Goal: Transaction & Acquisition: Purchase product/service

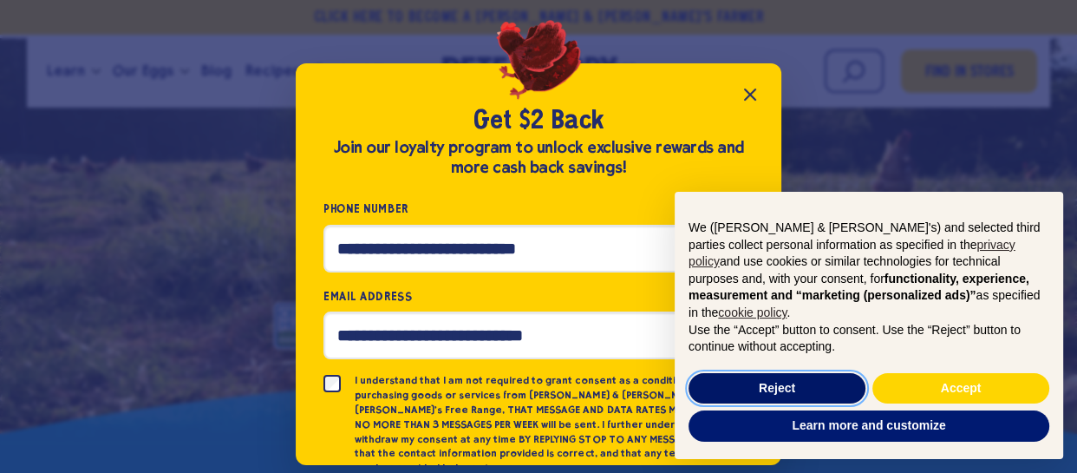
click at [799, 385] on button "Reject" at bounding box center [777, 388] width 177 height 31
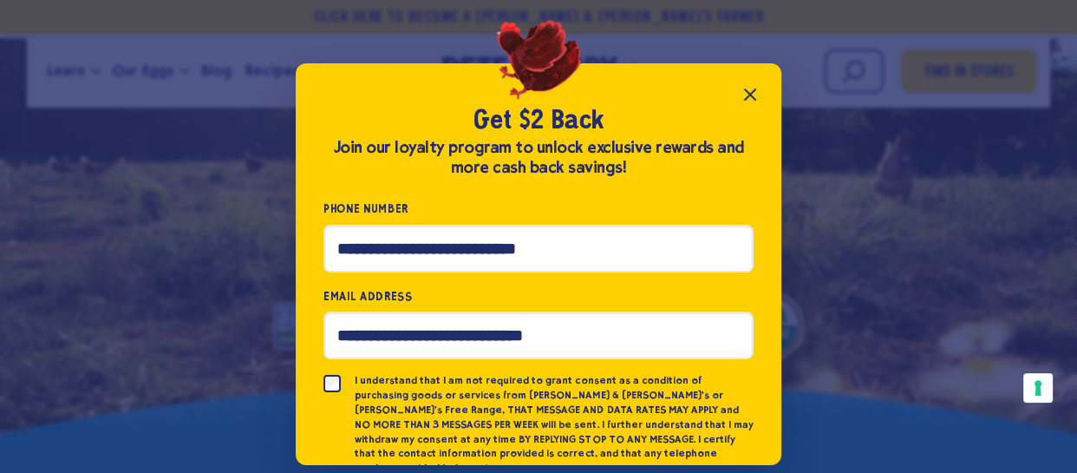
click at [748, 92] on icon "Close popup" at bounding box center [750, 94] width 10 height 10
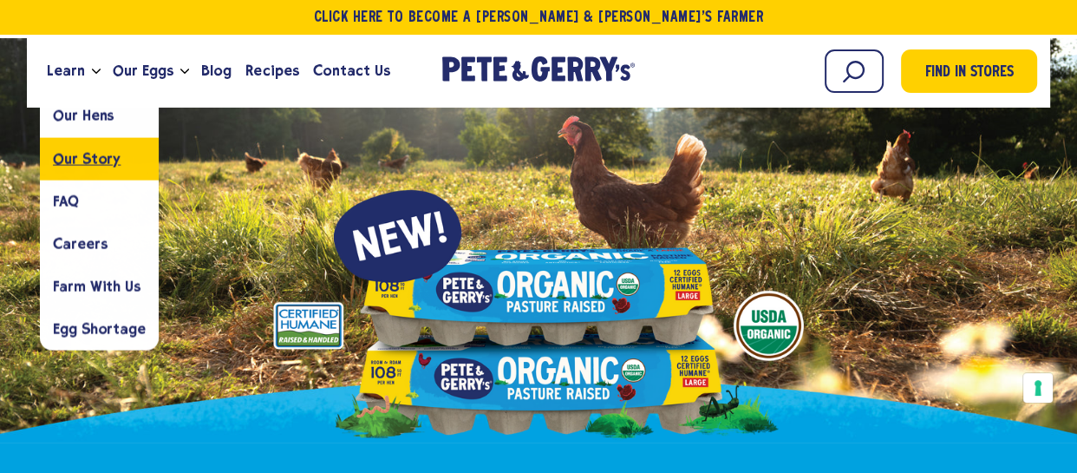
click at [78, 150] on span "Our Story" at bounding box center [87, 158] width 68 height 16
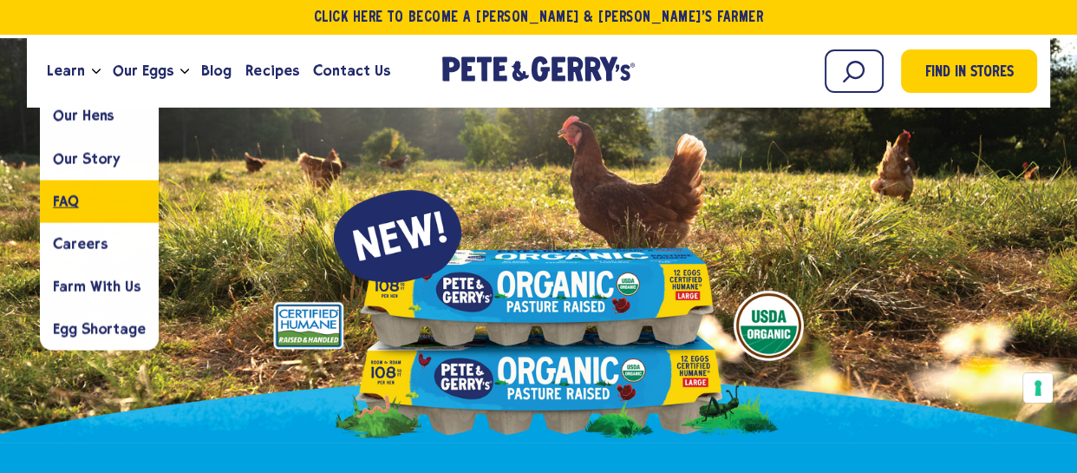
click at [90, 194] on link "FAQ" at bounding box center [99, 201] width 119 height 42
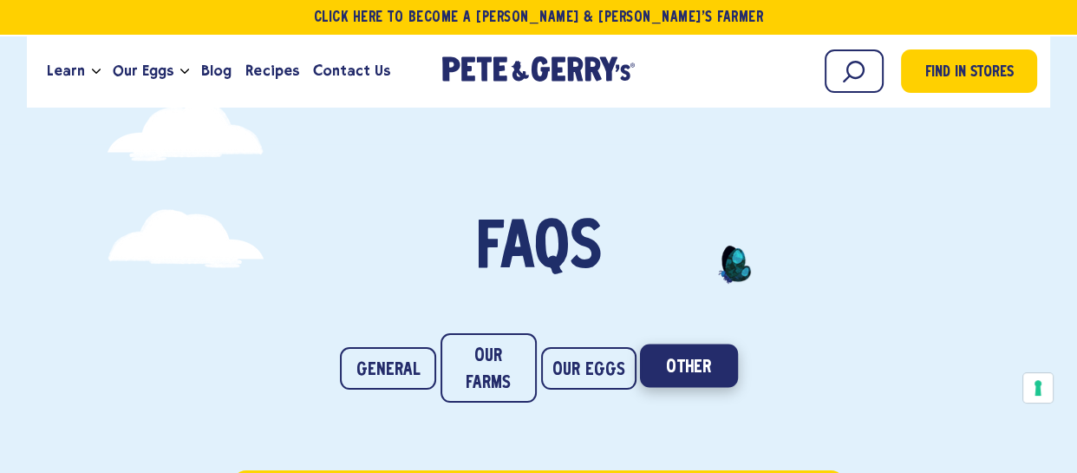
click at [708, 364] on link "Other" at bounding box center [689, 364] width 98 height 43
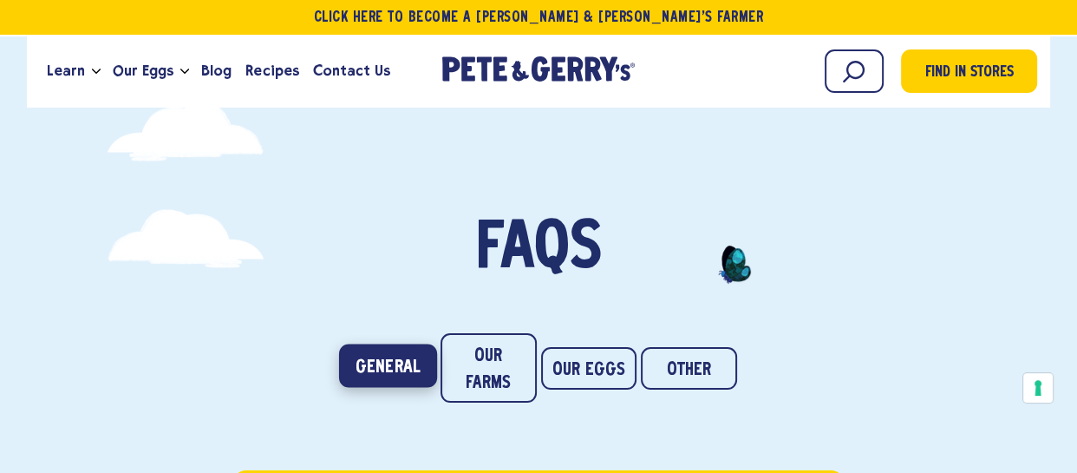
click at [374, 370] on link "General" at bounding box center [388, 364] width 98 height 43
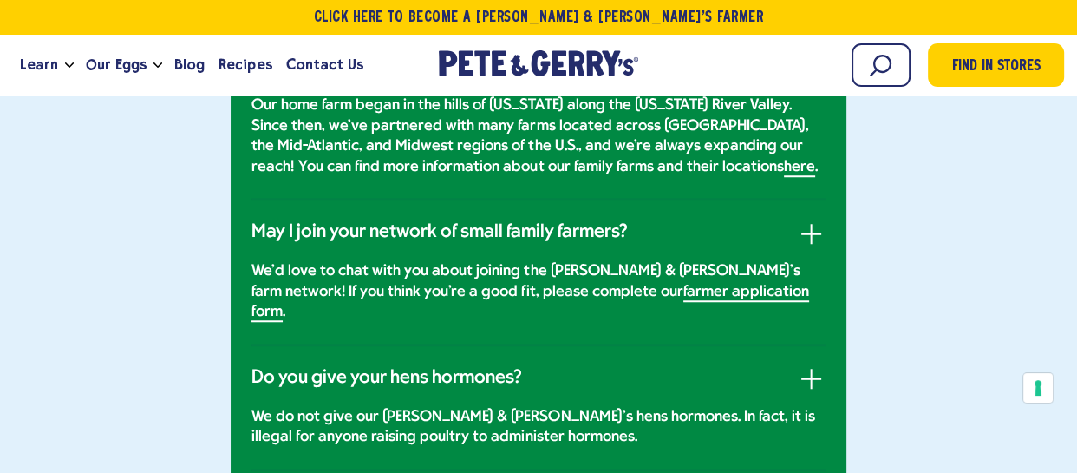
scroll to position [1295, 0]
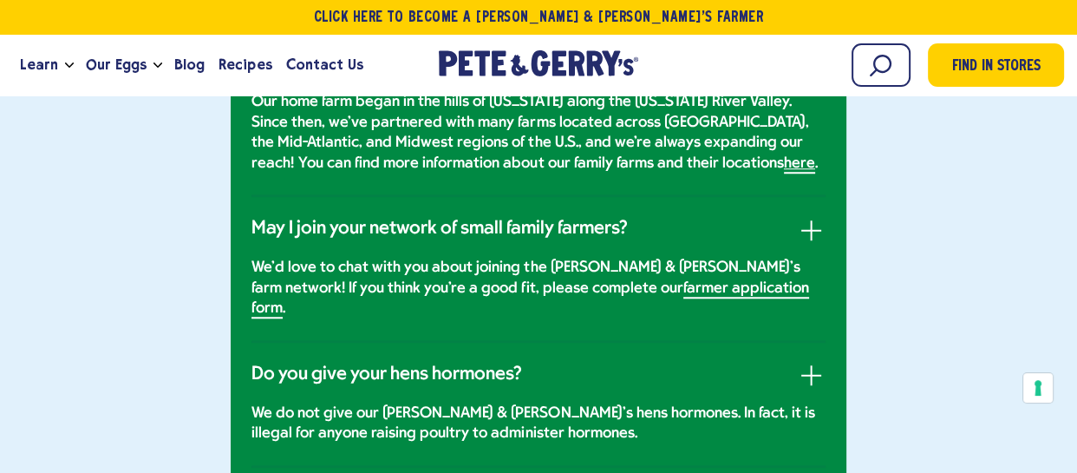
click at [784, 173] on link "here" at bounding box center [799, 164] width 31 height 18
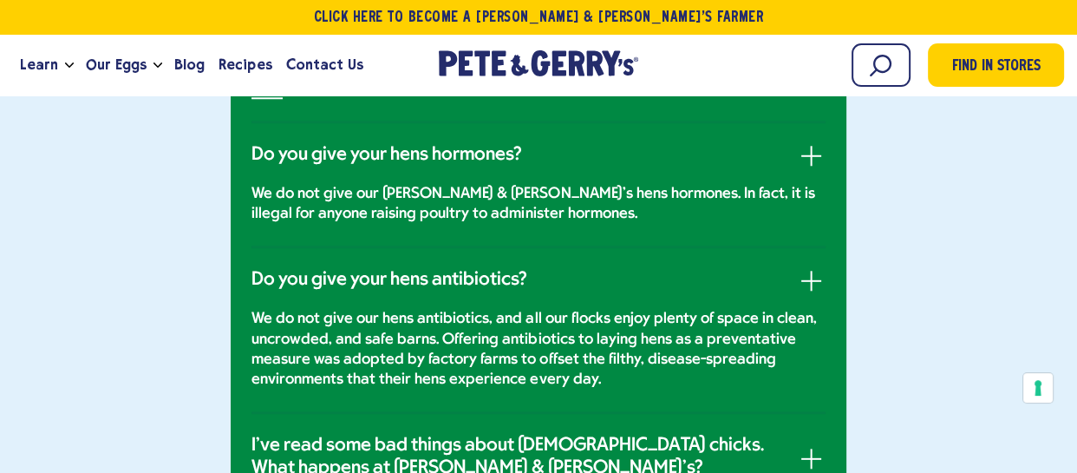
scroll to position [1508, 0]
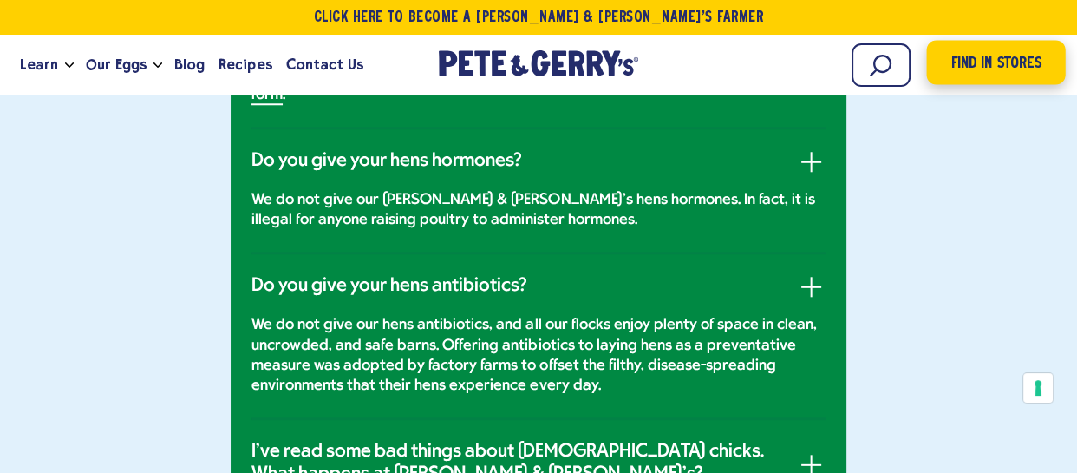
click at [972, 63] on span "Find in Stores" at bounding box center [995, 63] width 90 height 23
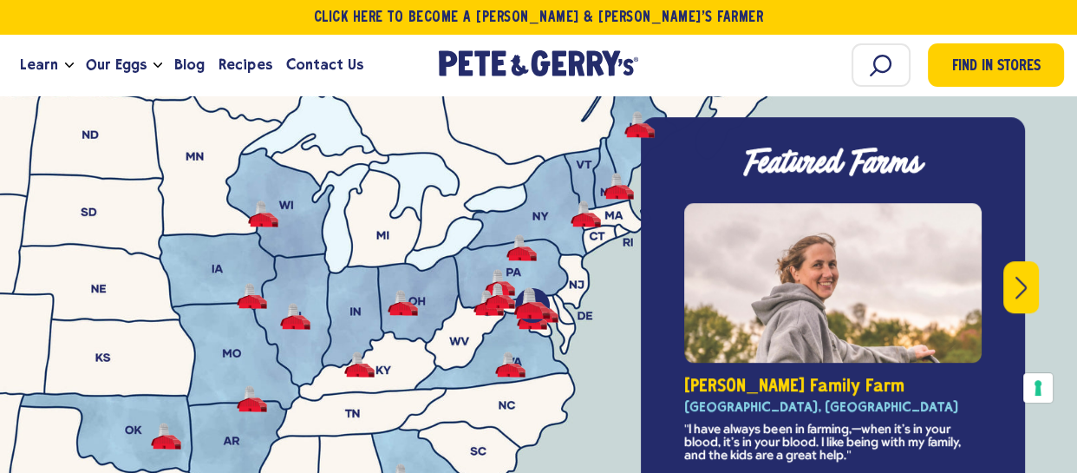
scroll to position [6181, 0]
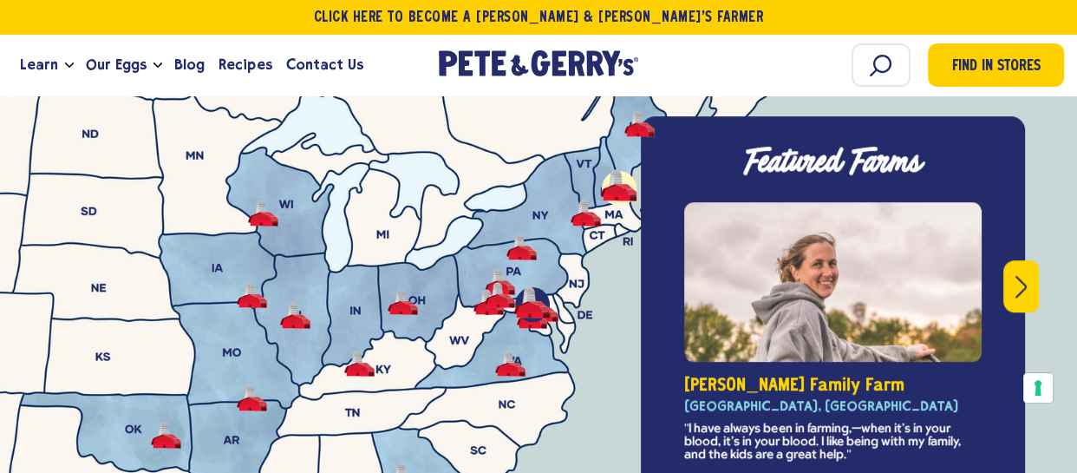
click at [613, 172] on button "Giovagnoli Family Farm - Boscawen, NH" at bounding box center [619, 185] width 30 height 27
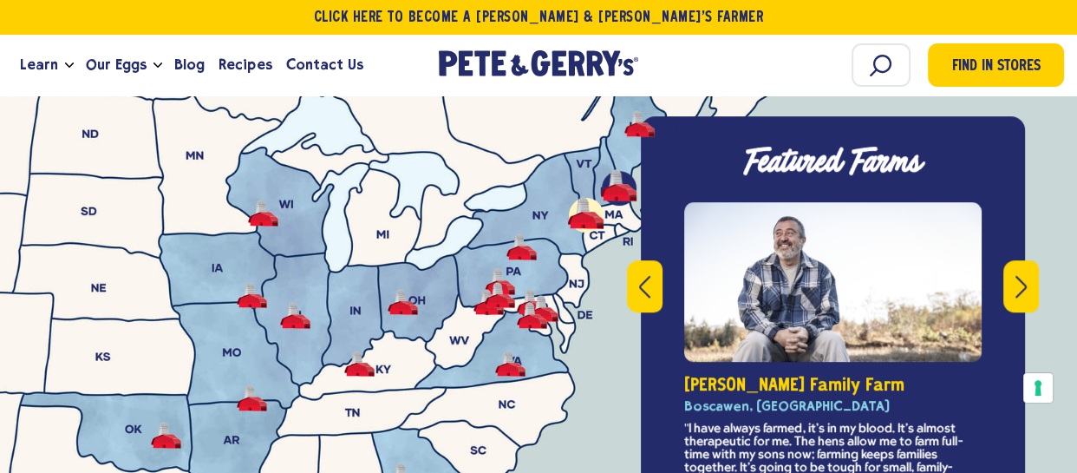
click at [583, 199] on button "Miller Family Farm - Caledonia County, VT" at bounding box center [586, 212] width 30 height 27
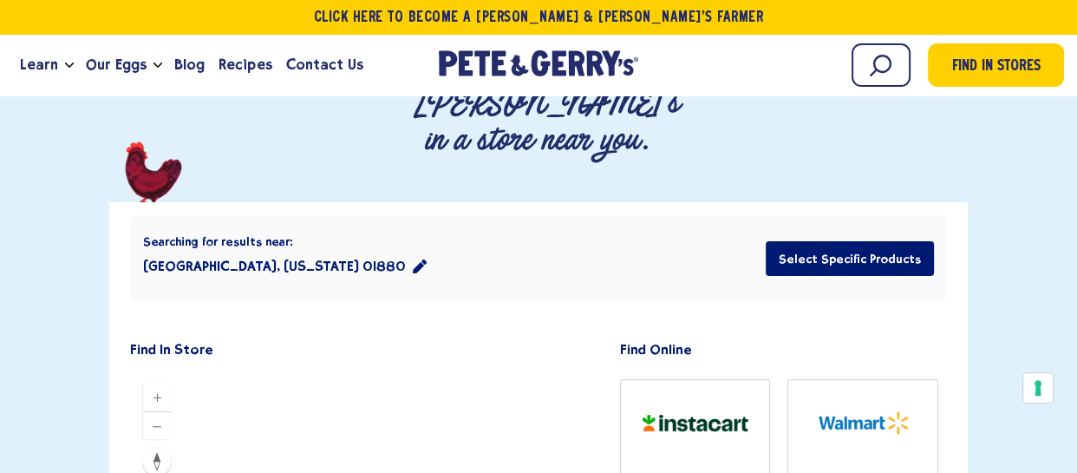
scroll to position [322, 0]
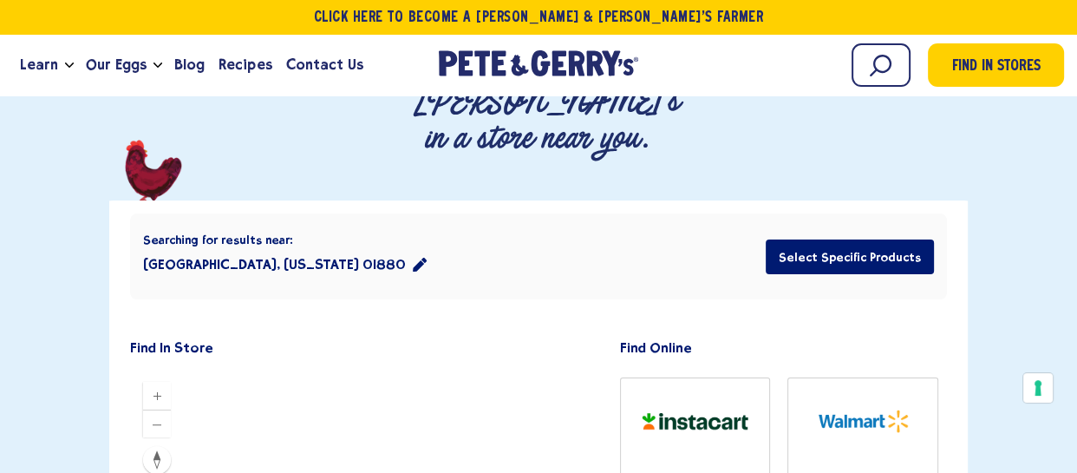
click at [413, 258] on icon "location filter" at bounding box center [420, 265] width 14 height 14
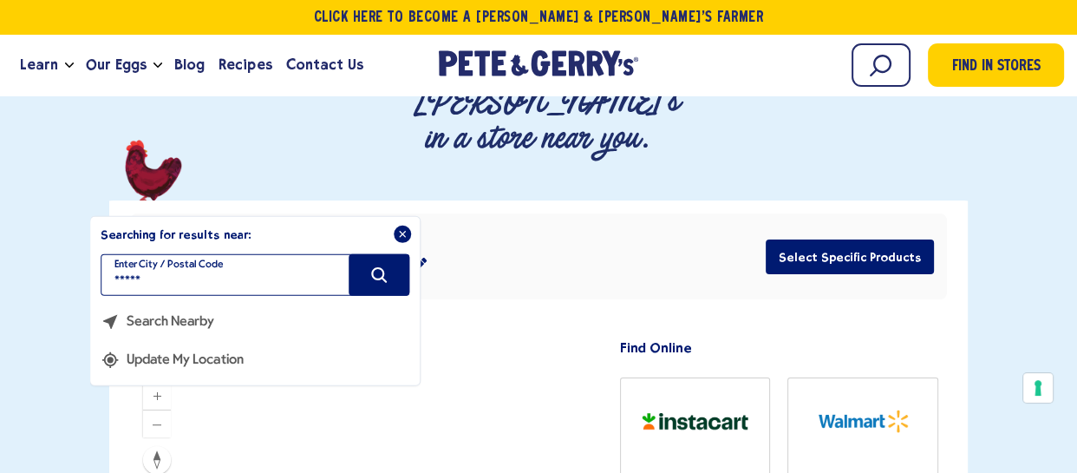
click at [234, 254] on input "*****" at bounding box center [255, 275] width 309 height 42
type input "*****"
type input "**********"
type input "*****"
click at [386, 265] on icon "Search" at bounding box center [378, 274] width 19 height 19
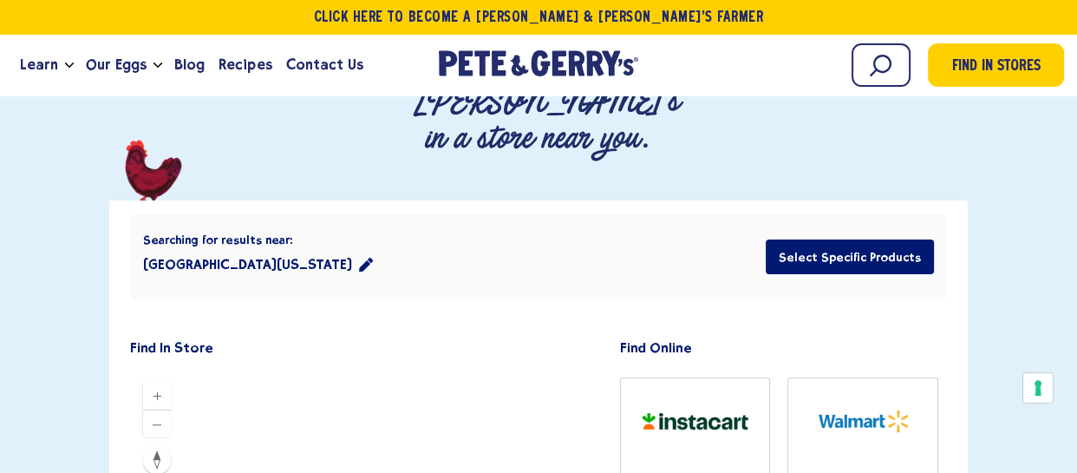
drag, startPoint x: 58, startPoint y: 245, endPoint x: 57, endPoint y: 291, distance: 46.0
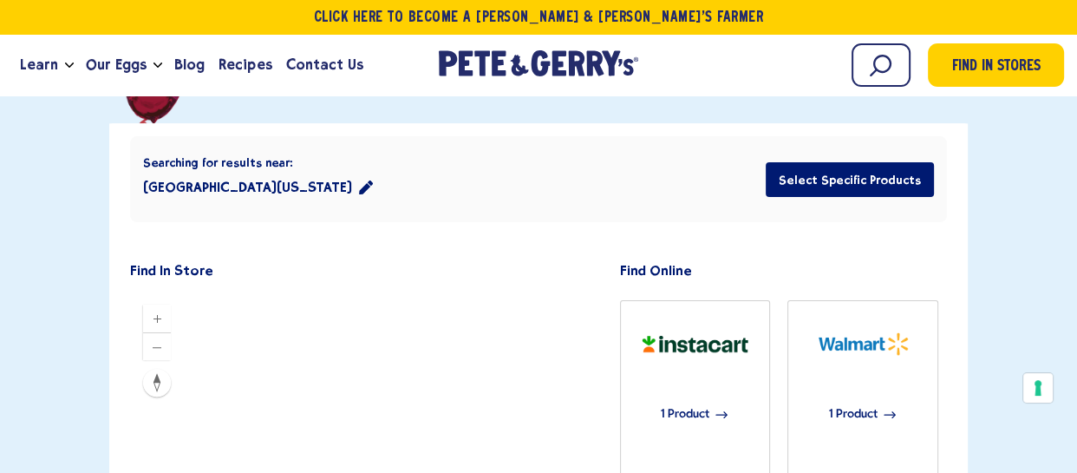
scroll to position [395, 0]
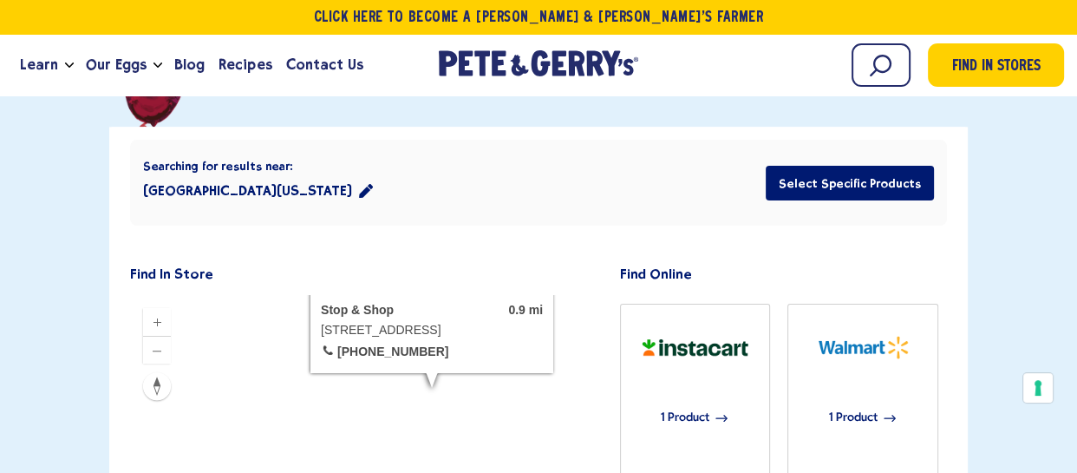
click at [467, 295] on div at bounding box center [362, 399] width 464 height 208
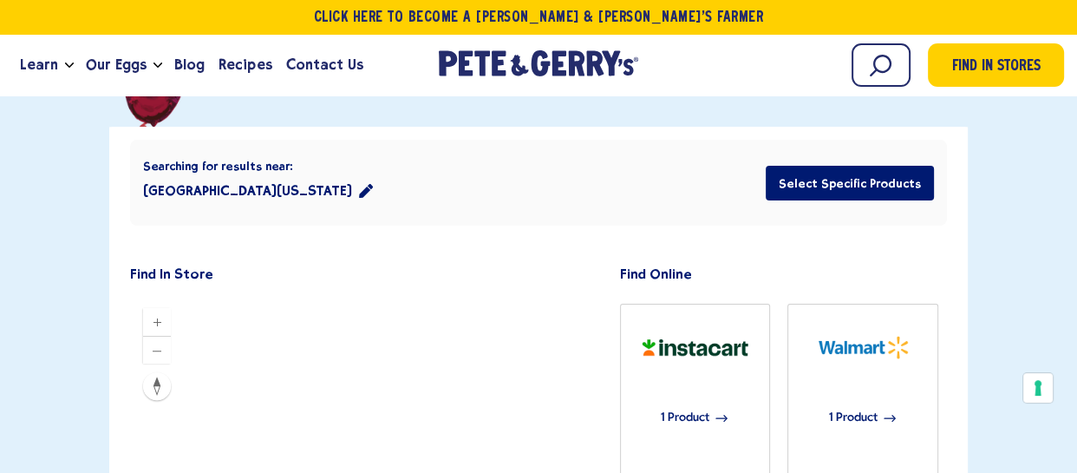
click at [467, 295] on div at bounding box center [362, 399] width 464 height 208
click at [466, 295] on div at bounding box center [362, 399] width 464 height 208
click at [381, 127] on header "Searching for results near: [GEOGRAPHIC_DATA][US_STATE] Select Specific Products" at bounding box center [538, 194] width 816 height 134
click at [465, 295] on div at bounding box center [362, 399] width 464 height 208
click at [482, 295] on div at bounding box center [362, 399] width 464 height 208
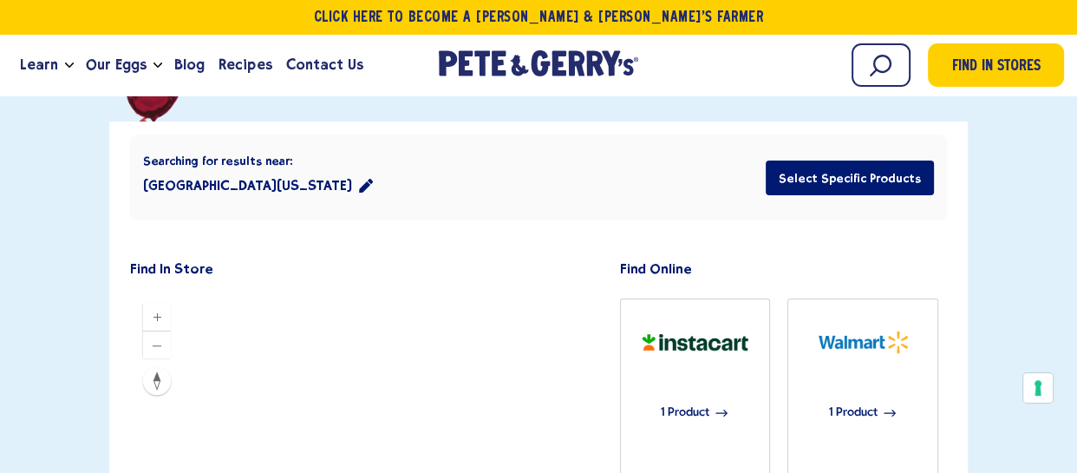
scroll to position [397, 0]
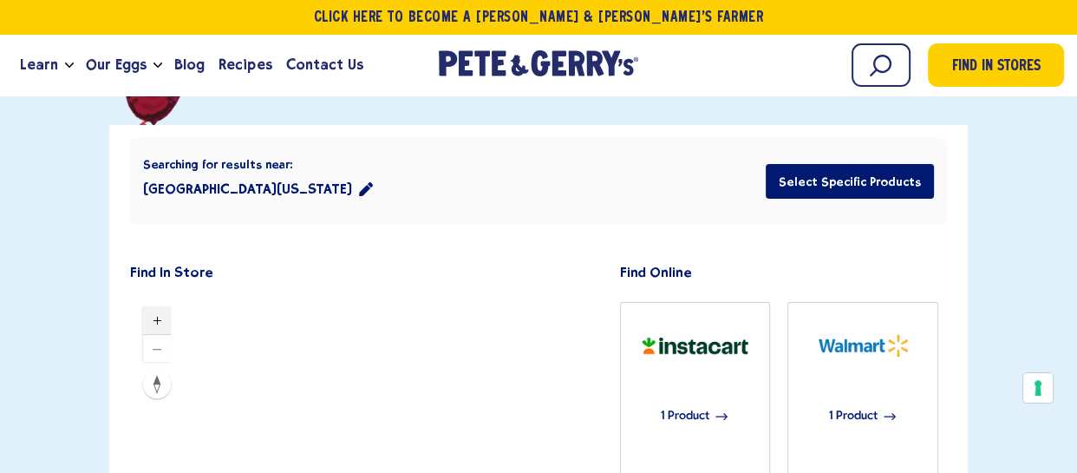
click at [153, 313] on icon "Zoom in" at bounding box center [157, 320] width 14 height 14
click at [197, 293] on div at bounding box center [362, 397] width 464 height 208
click at [509, 293] on div at bounding box center [362, 397] width 464 height 208
